Goal: Task Accomplishment & Management: Use online tool/utility

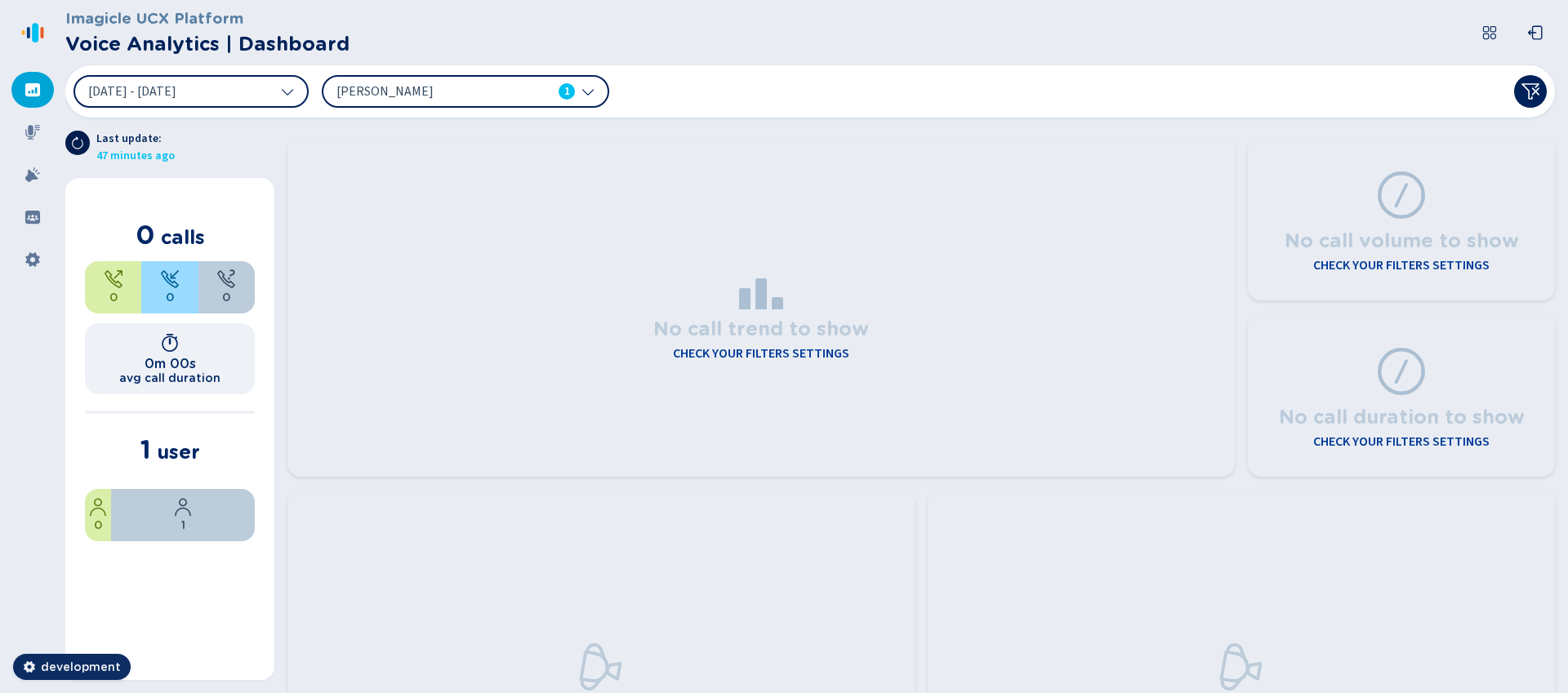
click at [80, 143] on icon at bounding box center [77, 142] width 13 height 13
click at [586, 92] on icon at bounding box center [588, 91] width 13 height 13
click at [711, 81] on div "[DATE] - [DATE] [PERSON_NAME] 1" at bounding box center [810, 91] width 1489 height 52
click at [81, 136] on icon at bounding box center [77, 142] width 13 height 13
click at [69, 144] on button at bounding box center [78, 143] width 25 height 25
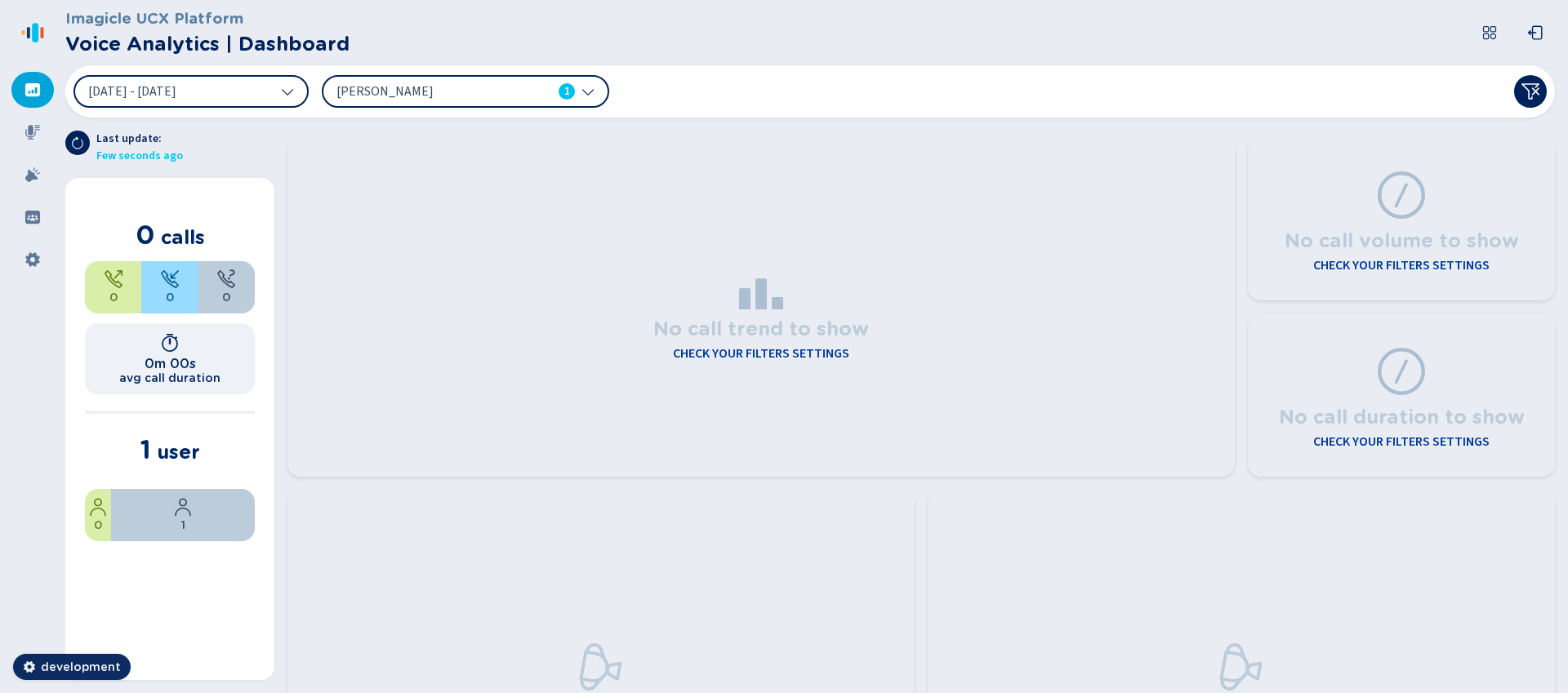
click at [576, 101] on div "[PERSON_NAME] 1" at bounding box center [465, 91] width 288 height 33
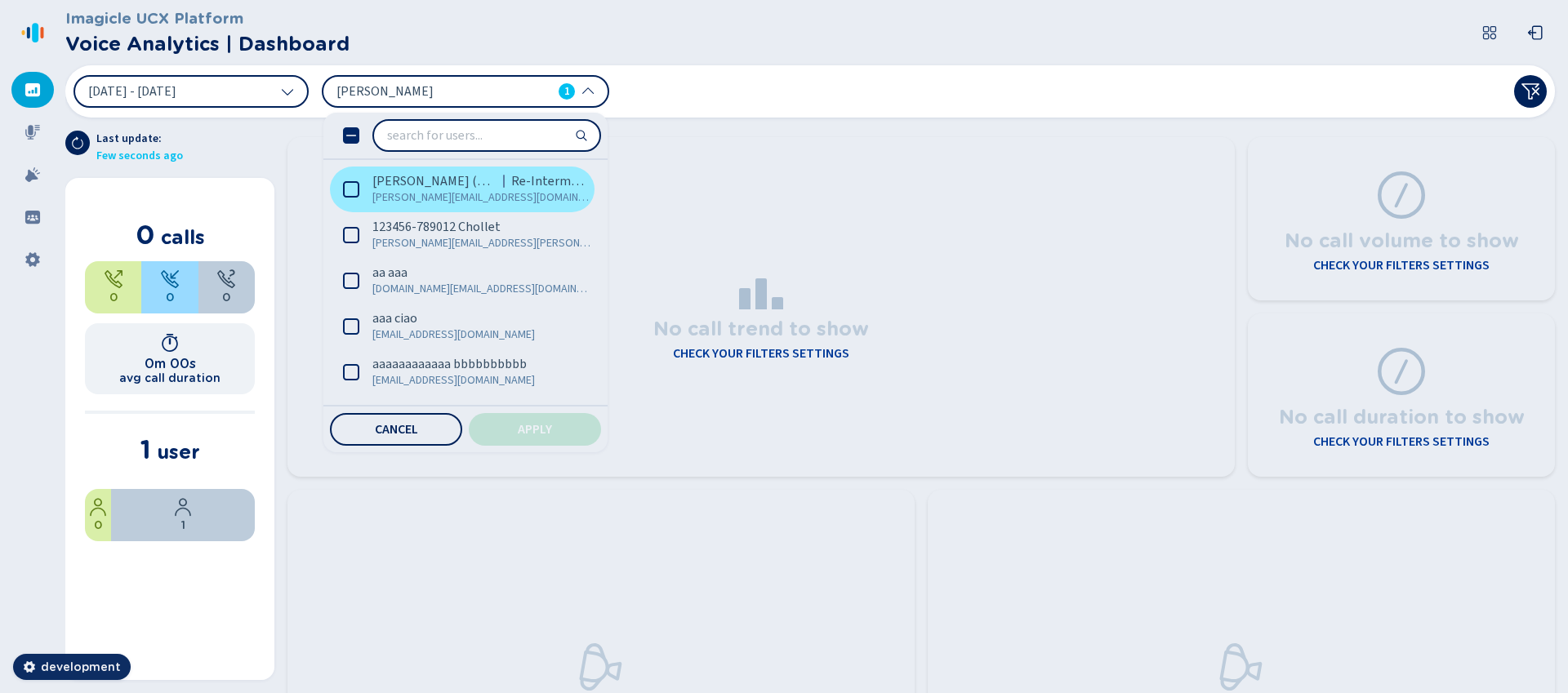
click at [473, 194] on span "[PERSON_NAME][EMAIL_ADDRESS][DOMAIN_NAME]" at bounding box center [481, 198] width 217 height 16
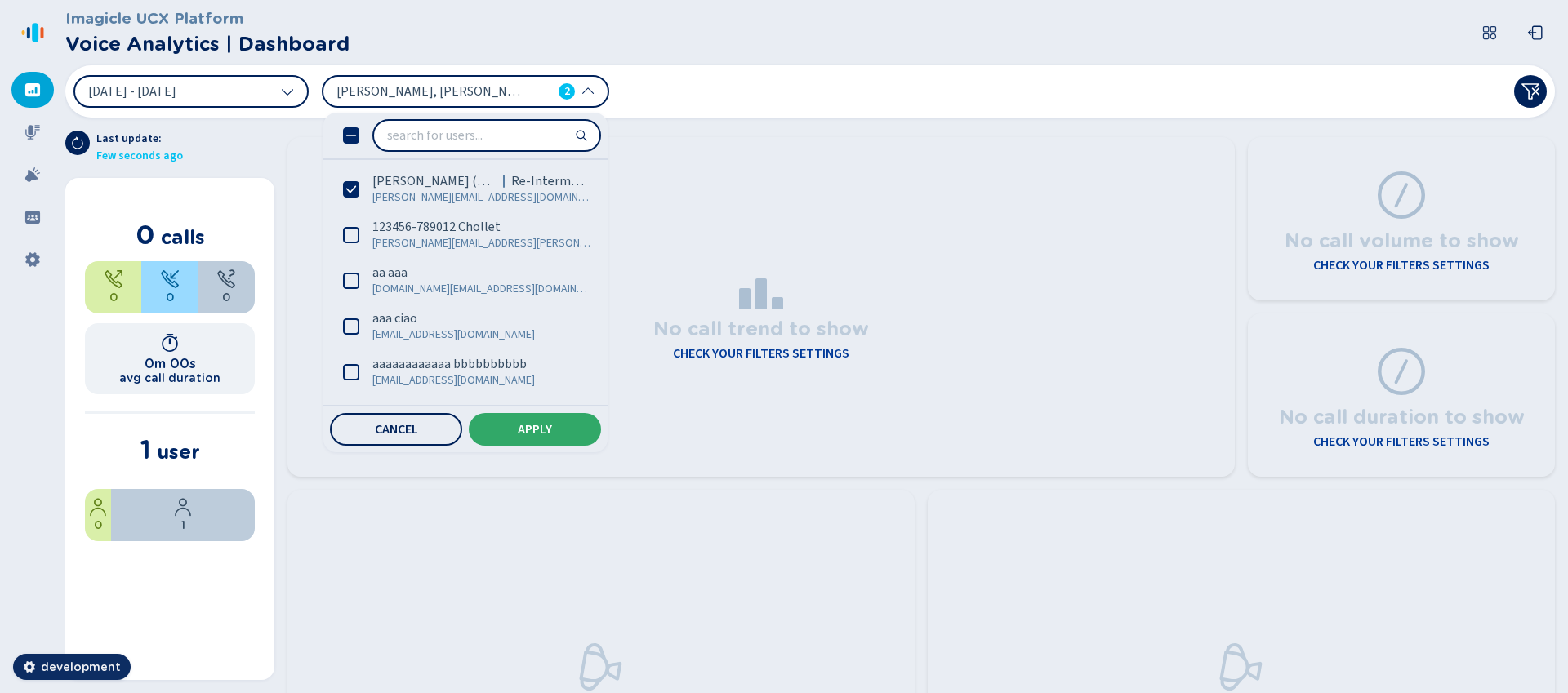
click at [524, 438] on button "Apply" at bounding box center [535, 429] width 132 height 33
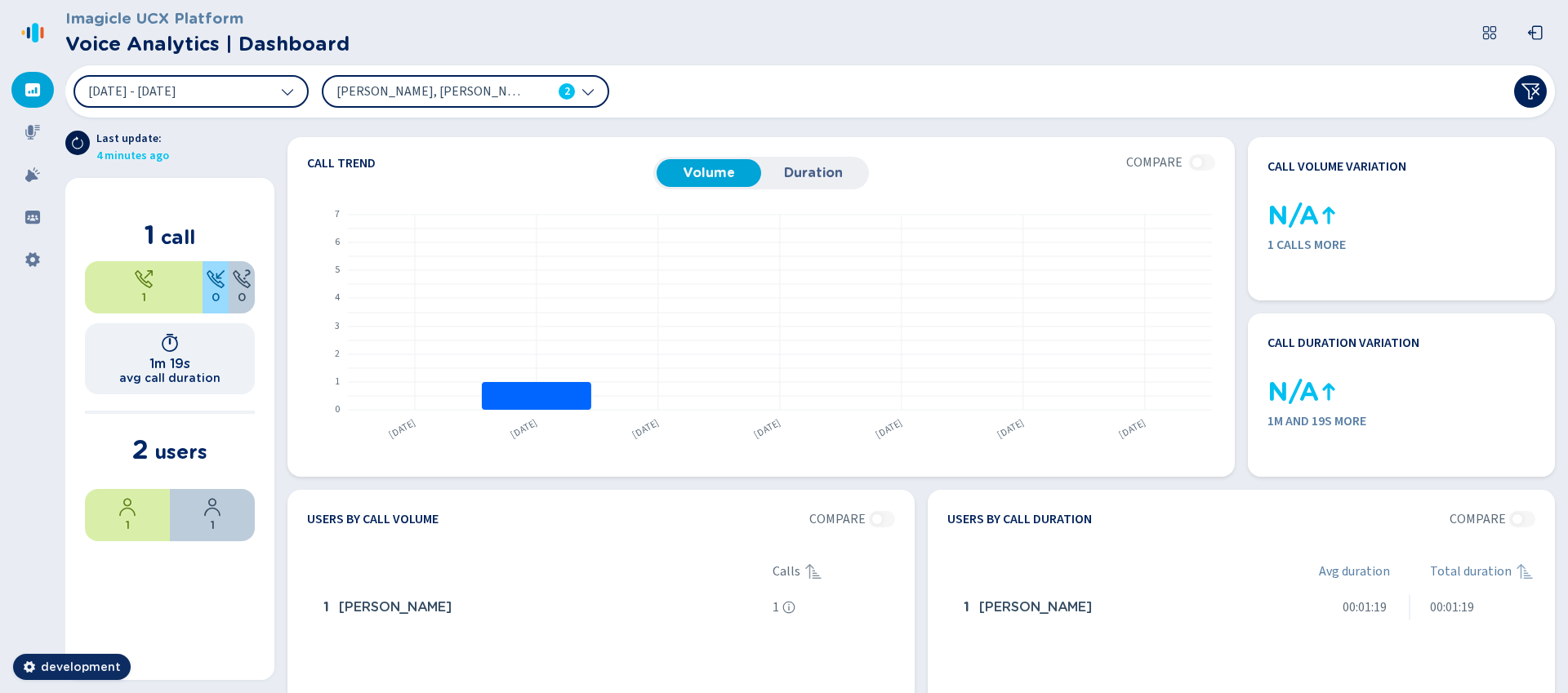
click at [72, 148] on icon at bounding box center [77, 142] width 13 height 13
click at [71, 139] on icon at bounding box center [77, 142] width 13 height 13
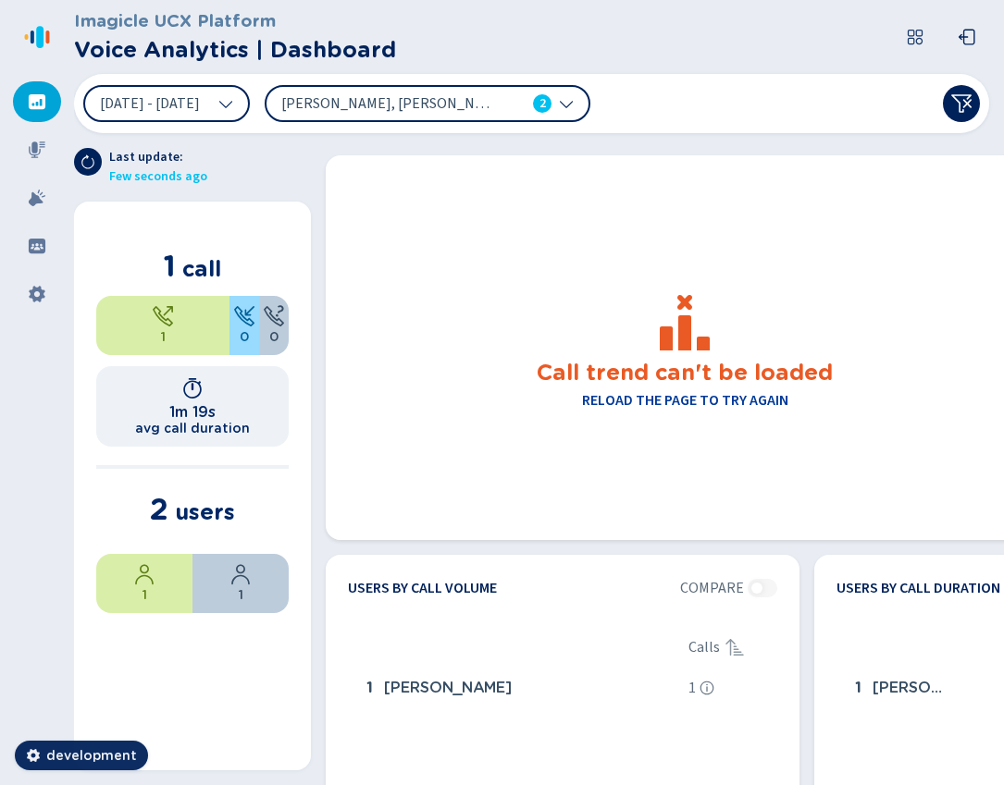
click at [684, 408] on h4 "Reload the page to try again" at bounding box center [685, 400] width 206 height 22
click at [93, 160] on icon at bounding box center [87, 162] width 13 height 14
click at [87, 160] on icon at bounding box center [87, 161] width 15 height 15
